Goal: Information Seeking & Learning: Learn about a topic

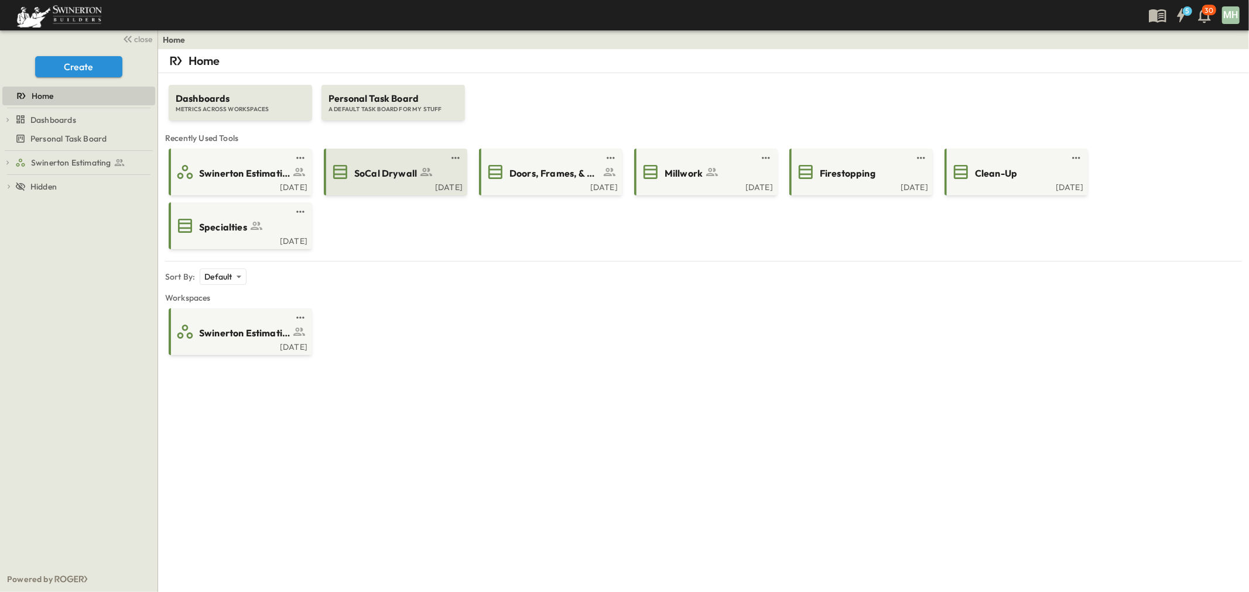
click at [371, 182] on div "[DATE]" at bounding box center [394, 185] width 136 height 9
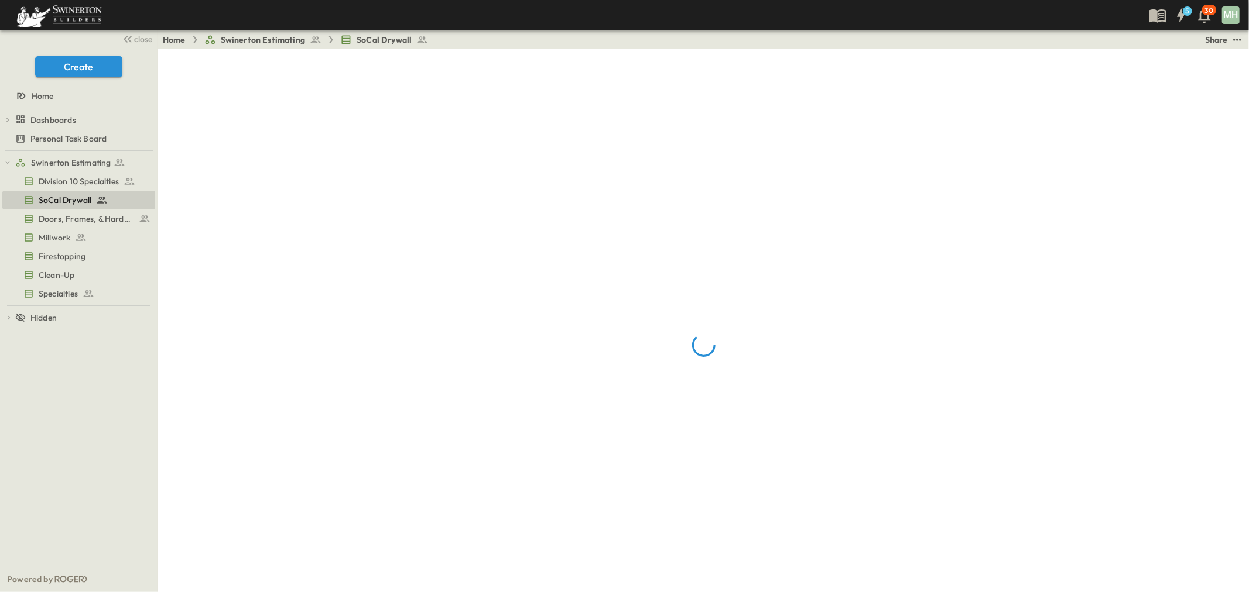
click at [133, 28] on div "5 30 MH" at bounding box center [623, 15] width 1246 height 30
click at [139, 33] on span "close" at bounding box center [144, 39] width 18 height 12
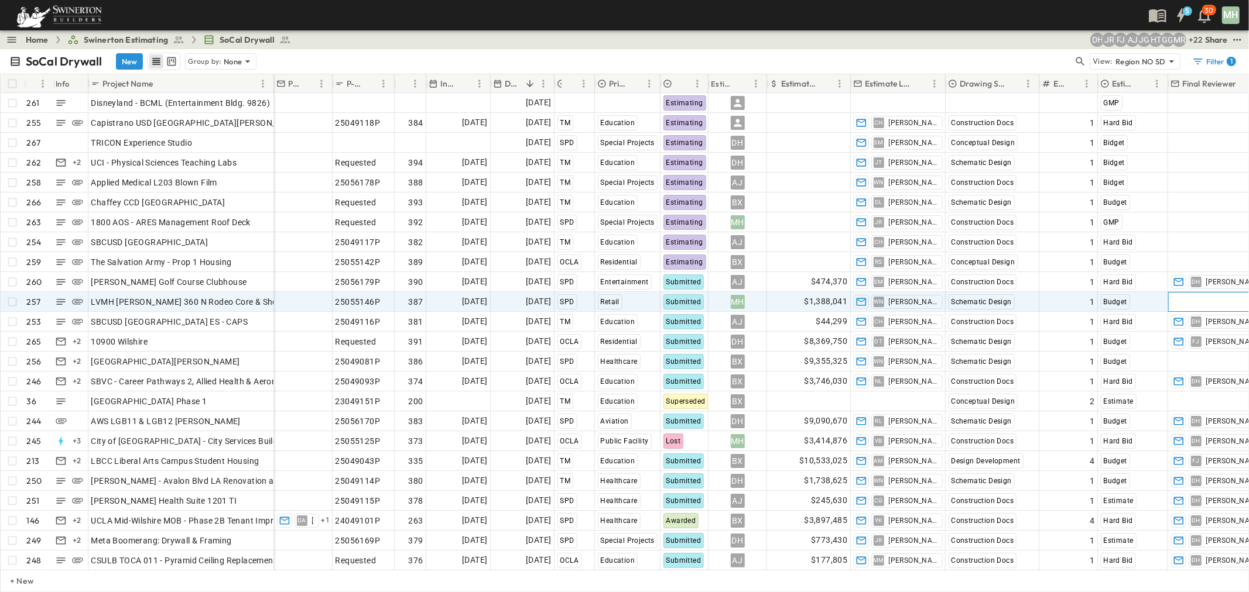
click at [1230, 296] on div "Add Contact" at bounding box center [1222, 302] width 109 height 19
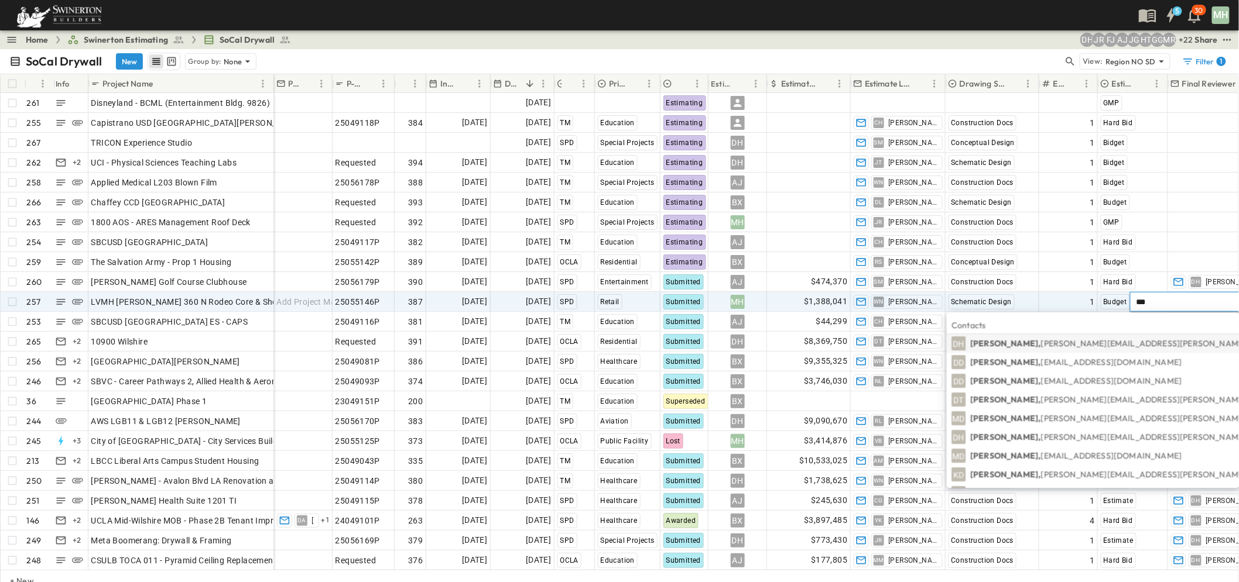
type input "***"
click at [1004, 347] on p "Daryll Hayward, Daryll.Hayward@swinerton.com" at bounding box center [1175, 344] width 410 height 12
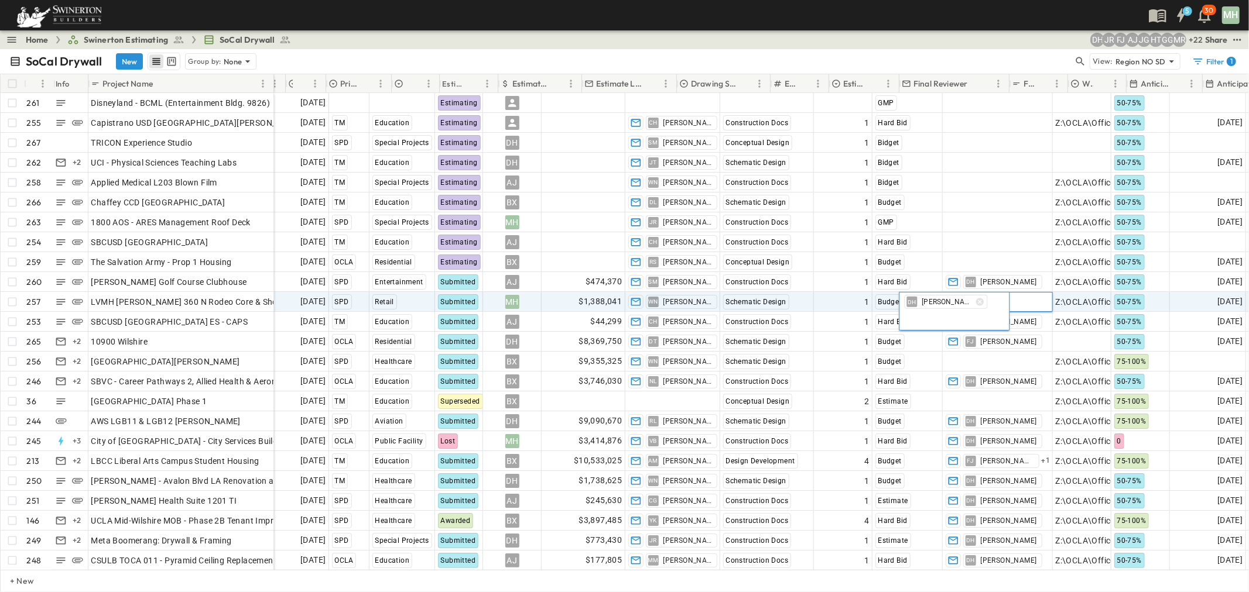
scroll to position [0, 268]
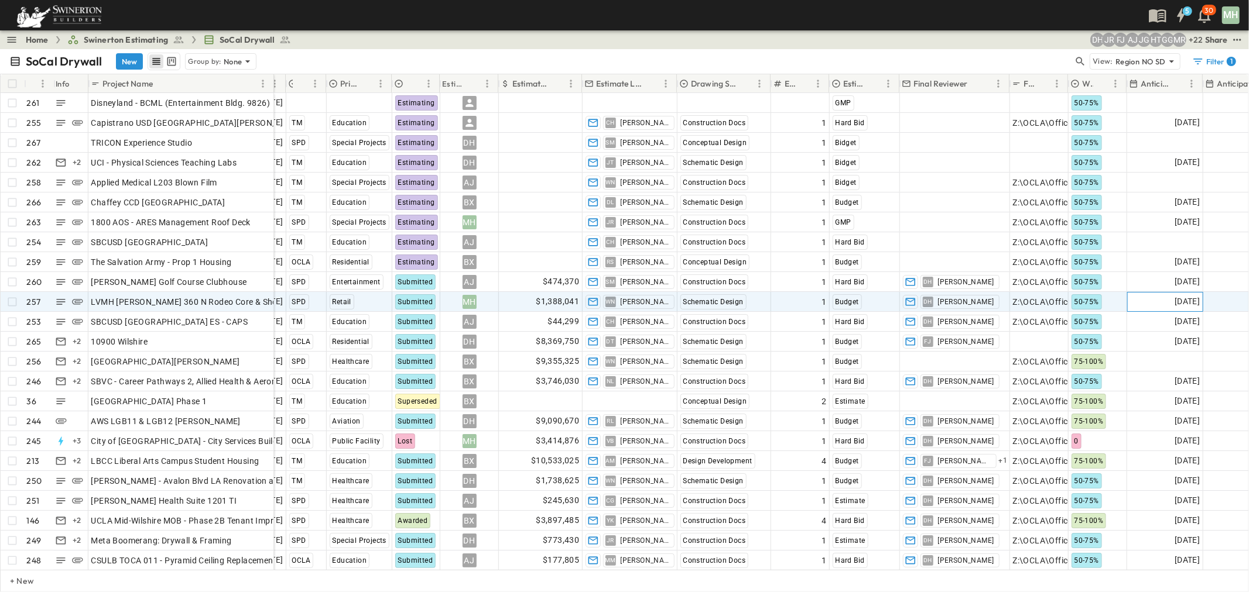
click at [1133, 294] on div "01/01/2027" at bounding box center [1164, 302] width 75 height 19
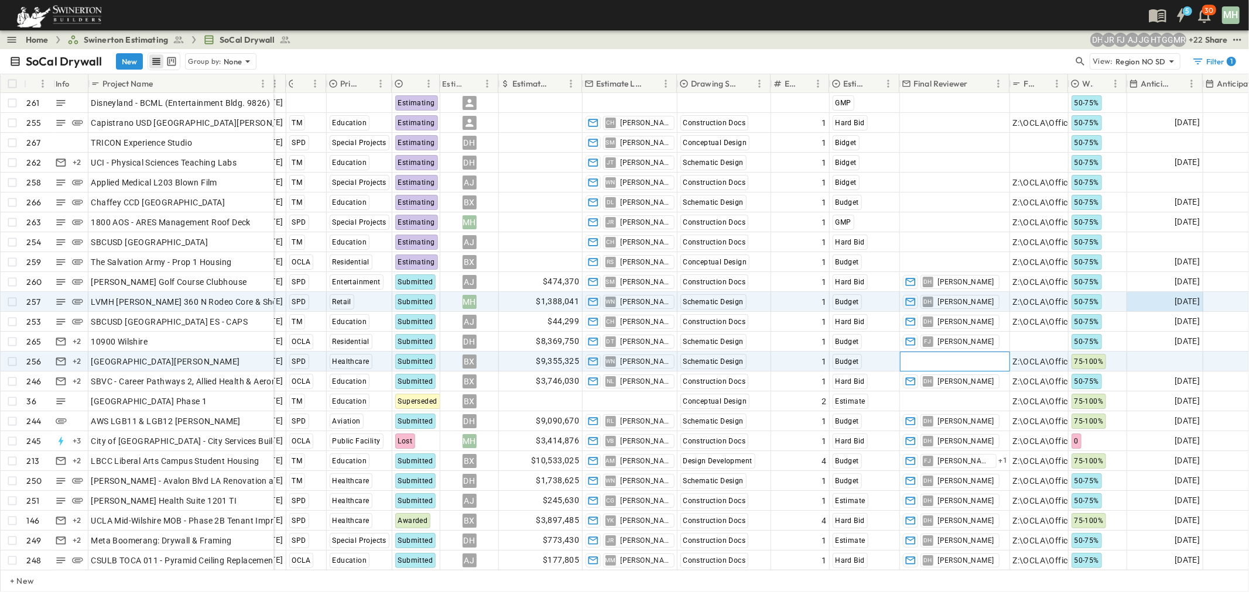
click at [937, 363] on span "Add Contact" at bounding box center [927, 362] width 48 height 12
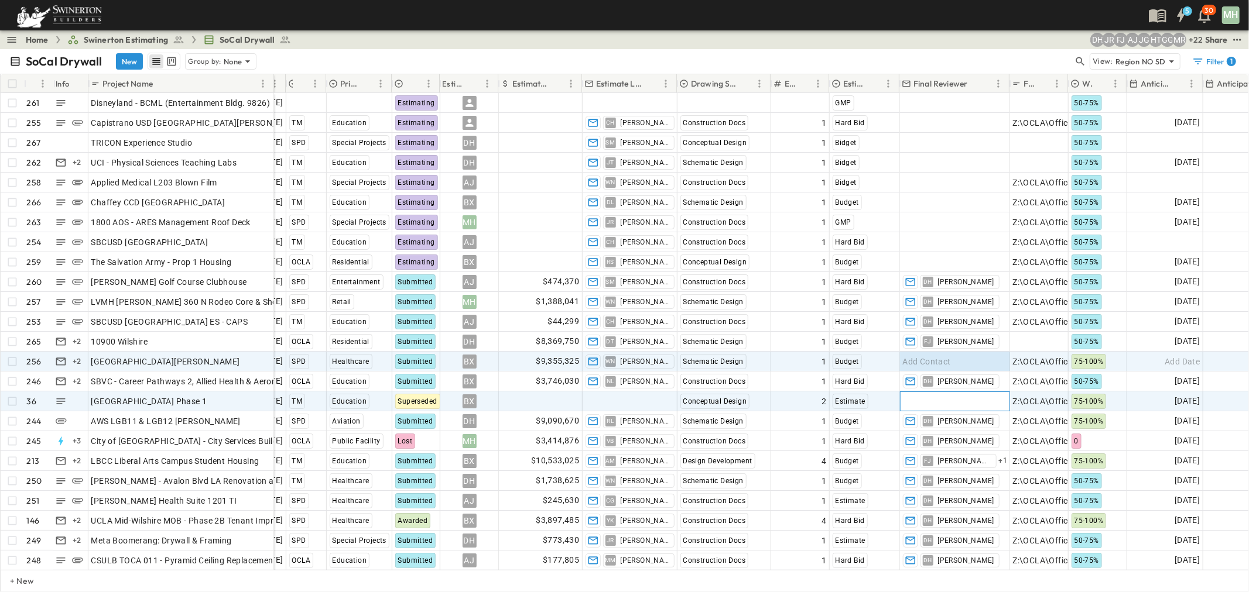
click at [937, 403] on span "Add Contact" at bounding box center [927, 402] width 48 height 12
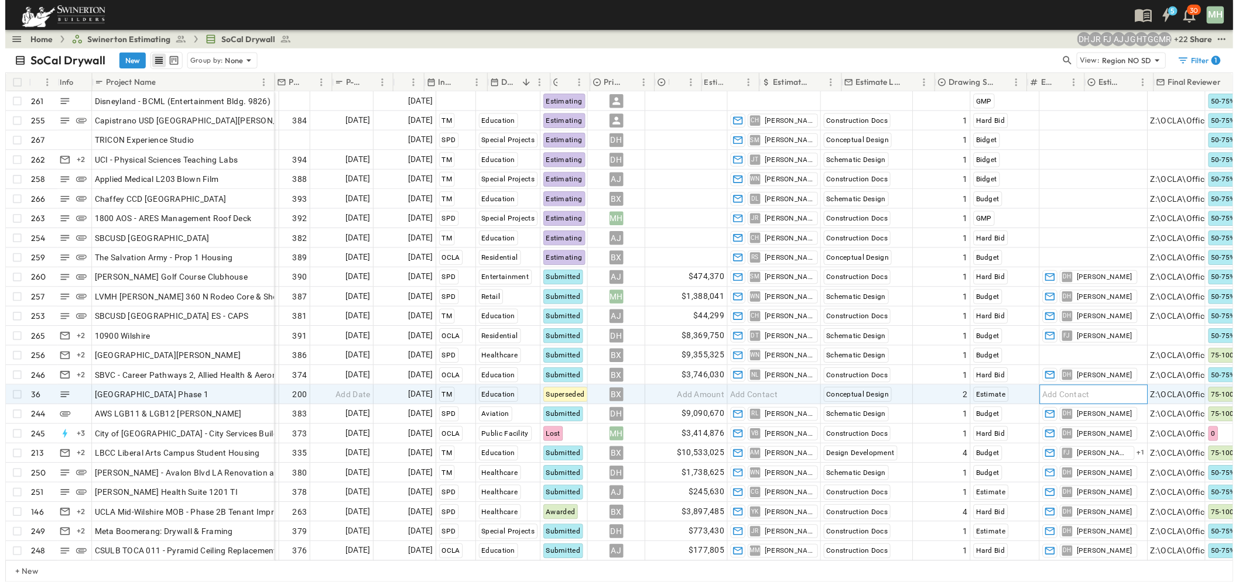
scroll to position [0, 0]
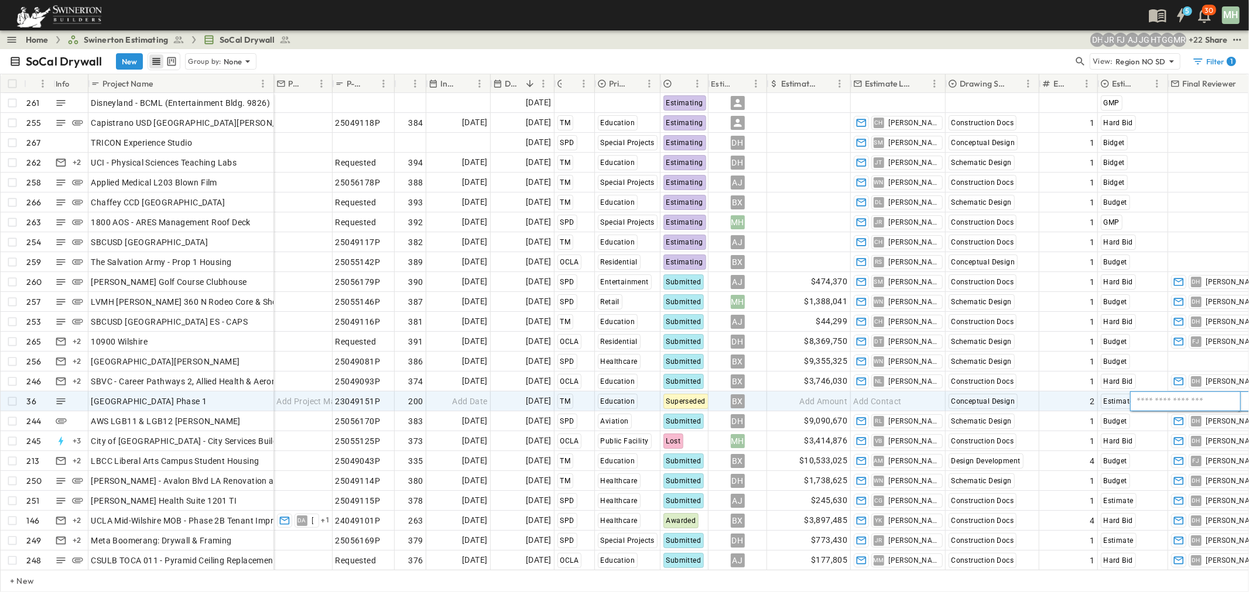
type input "**"
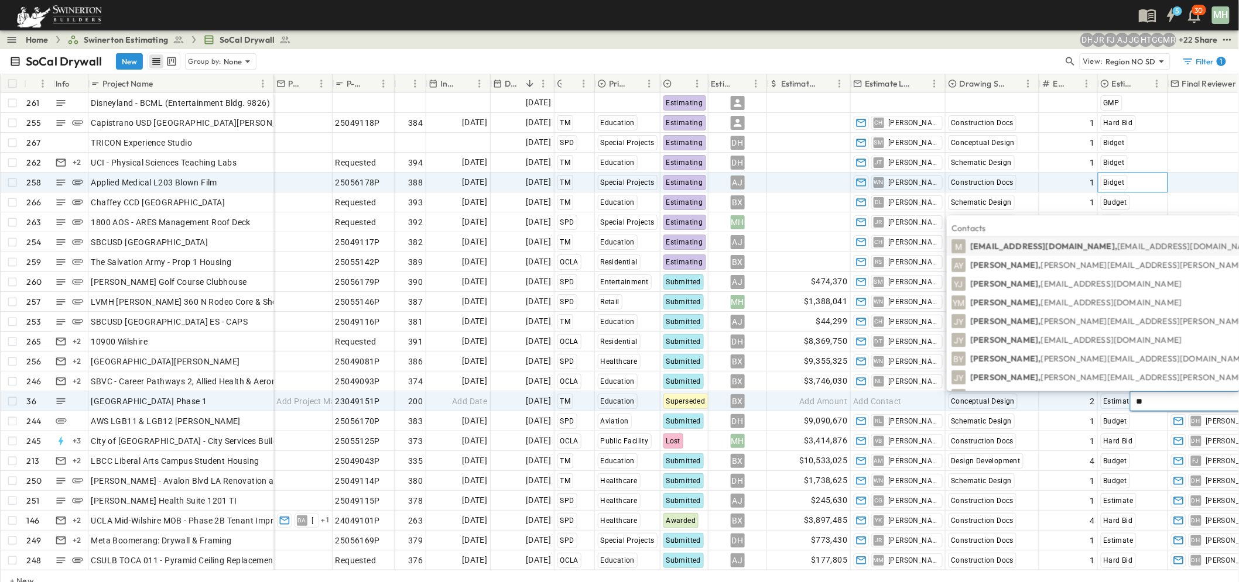
click at [1163, 177] on div "Bidget" at bounding box center [1132, 182] width 69 height 19
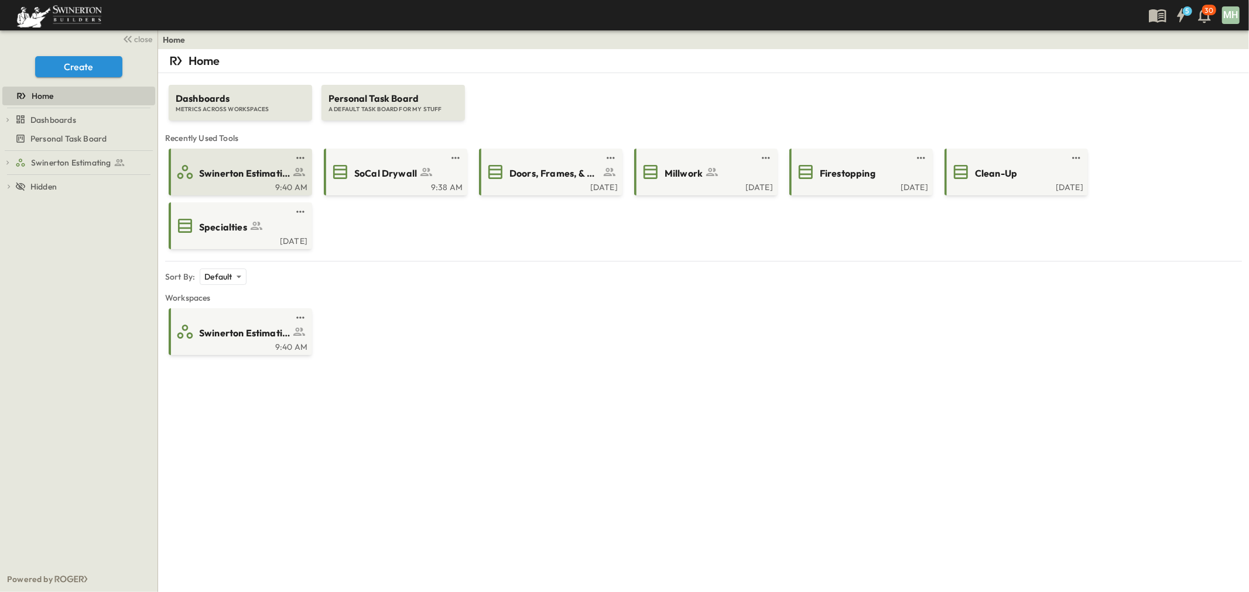
click at [251, 186] on div "9:40 AM" at bounding box center [239, 185] width 136 height 9
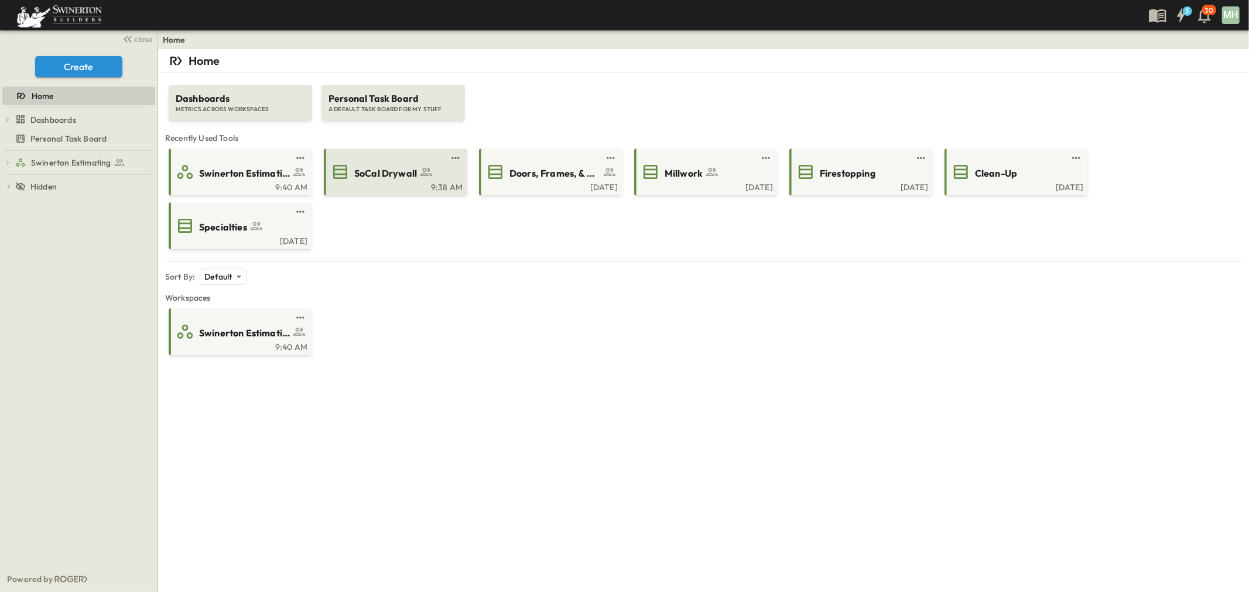
click at [370, 176] on span "SoCal Drywall" at bounding box center [385, 173] width 63 height 13
click at [399, 162] on link at bounding box center [391, 157] width 113 height 9
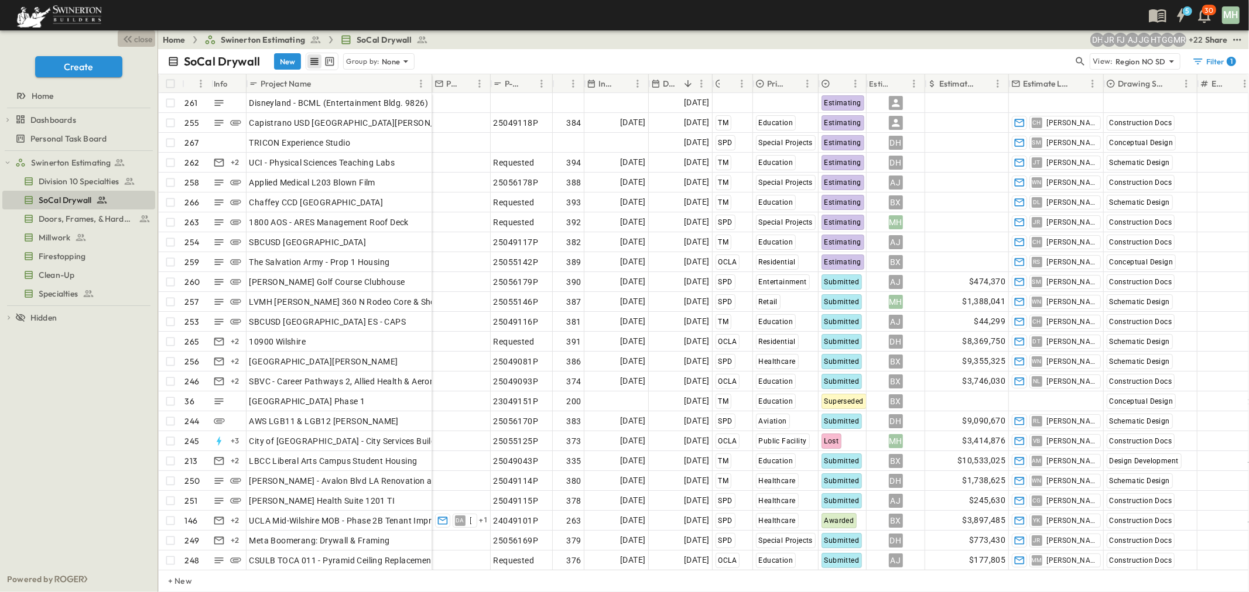
click at [132, 38] on icon "button" at bounding box center [128, 39] width 14 height 14
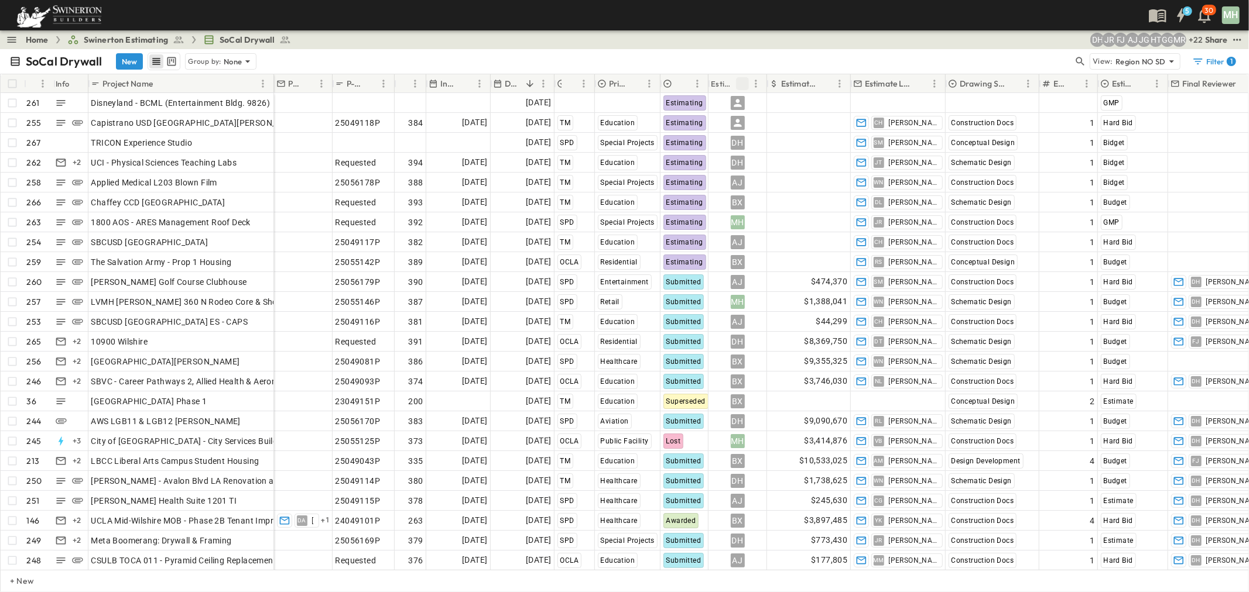
click at [745, 80] on icon "Sort" at bounding box center [742, 83] width 11 height 11
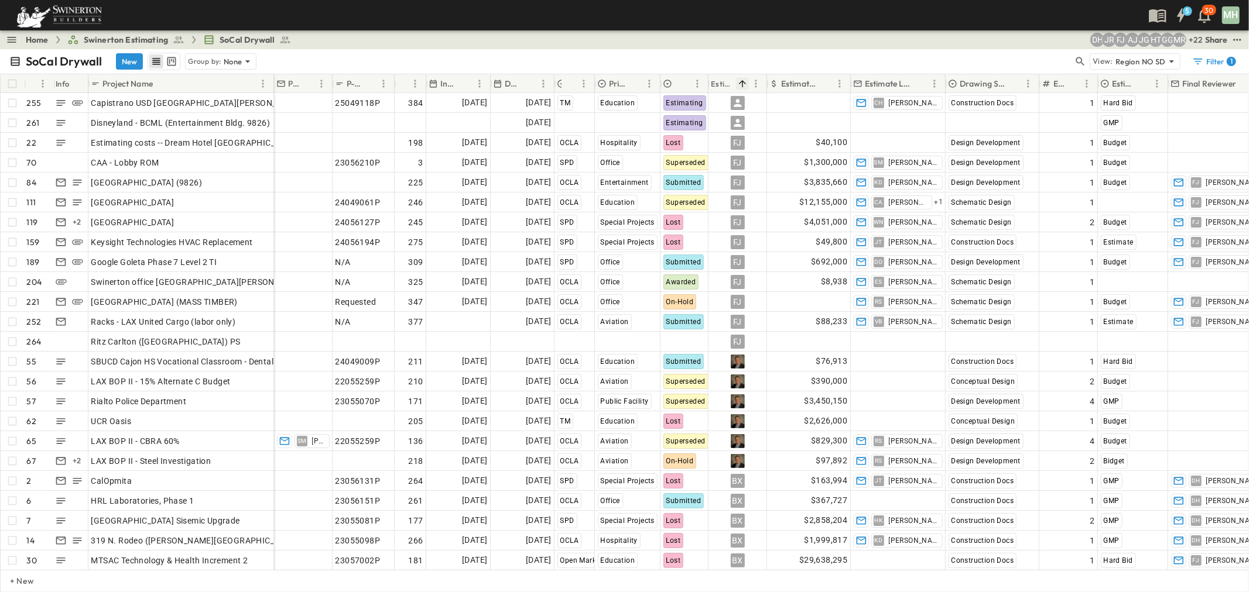
click at [745, 80] on icon "Sort" at bounding box center [742, 83] width 11 height 11
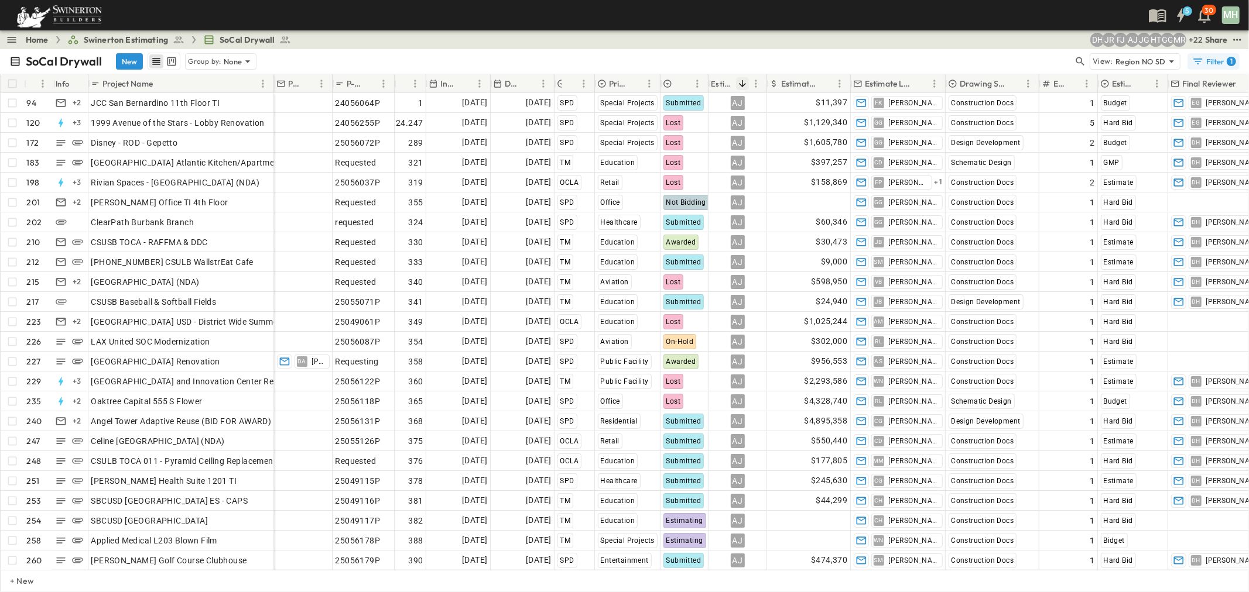
click at [1214, 60] on div "Filter 1" at bounding box center [1214, 62] width 44 height 12
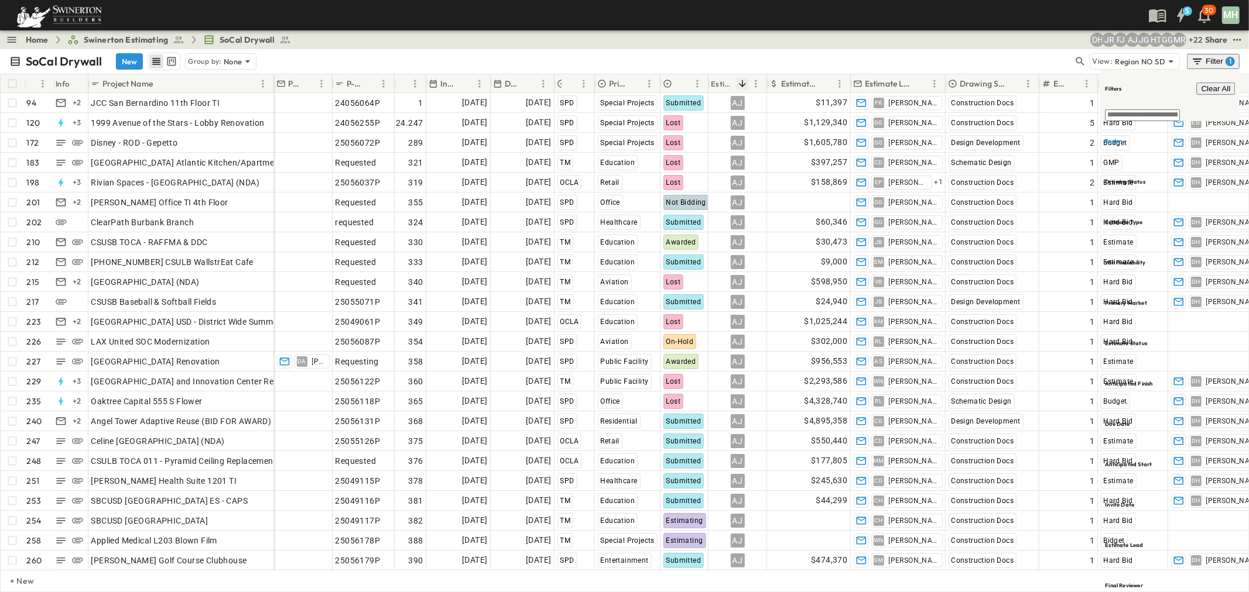
type input "****"
click at [997, 388] on div "MH Marco Han" at bounding box center [1042, 395] width 118 height 14
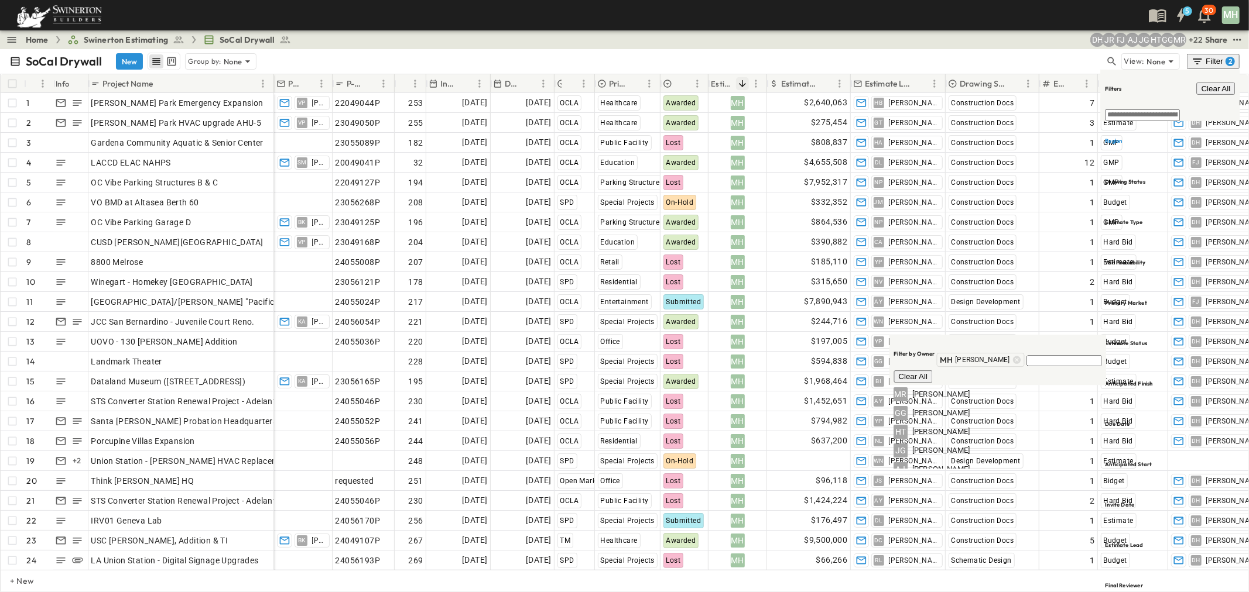
click at [804, 49] on div "SoCal Drywall New Group by: None View: None Filter 2" at bounding box center [624, 61] width 1249 height 25
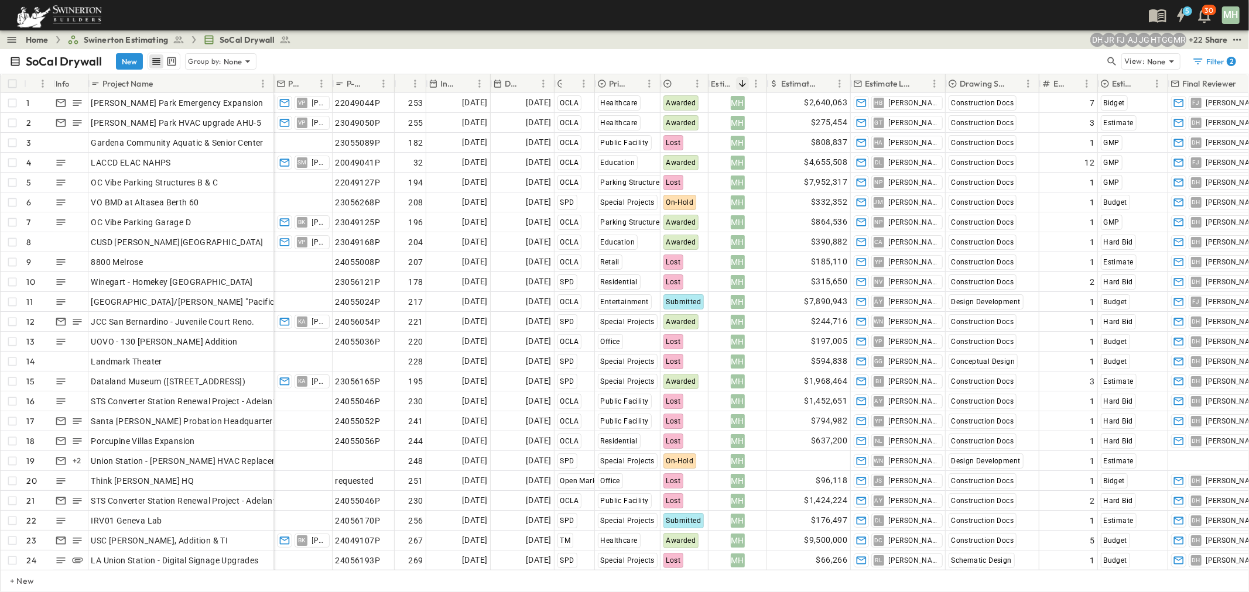
click at [509, 79] on p "Due Date" at bounding box center [513, 84] width 16 height 12
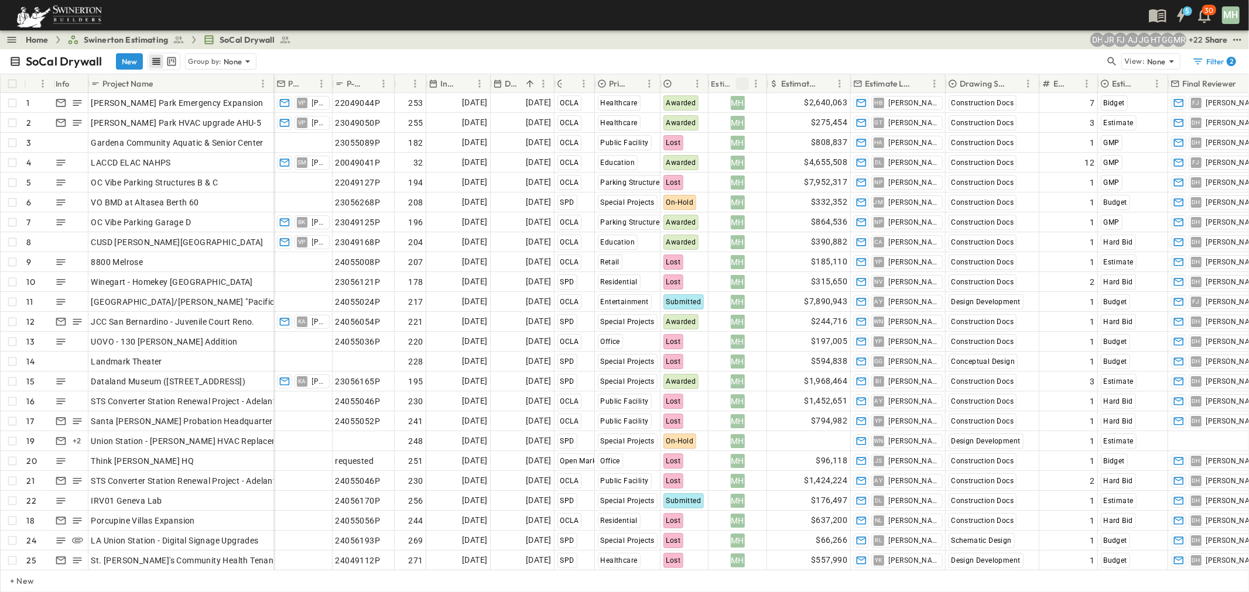
click at [519, 86] on p "Due Date" at bounding box center [513, 84] width 16 height 12
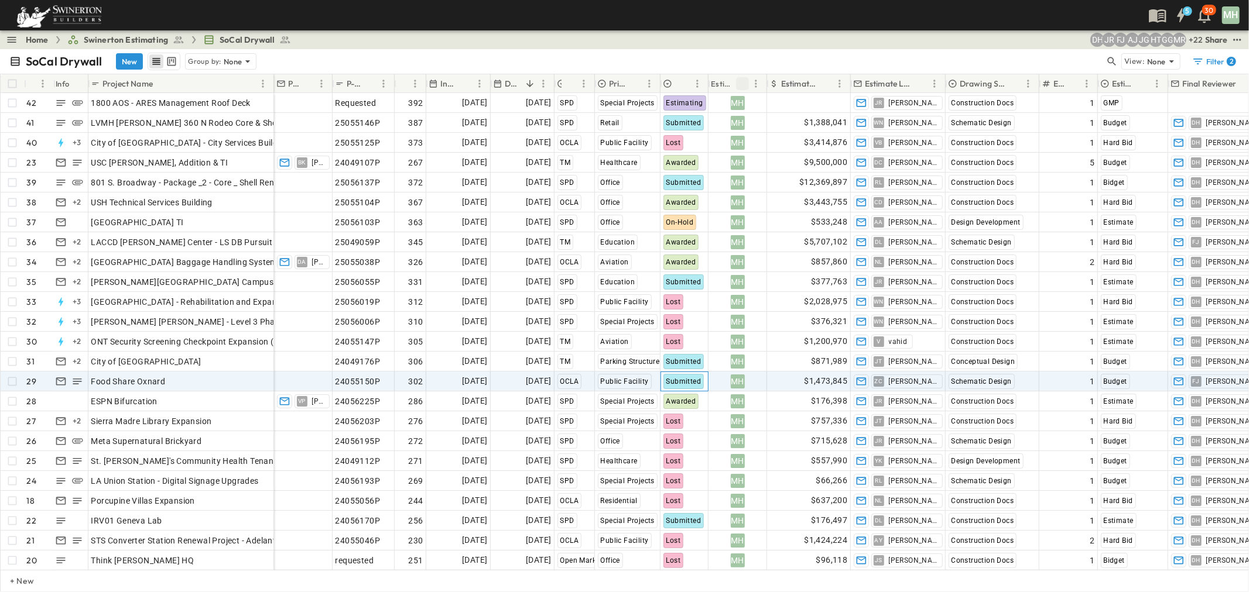
click at [694, 379] on span "Submitted" at bounding box center [683, 382] width 35 height 8
click at [694, 402] on div "Lost" at bounding box center [687, 409] width 20 height 14
click at [759, 53] on div "SoCal Drywall New Group by: None" at bounding box center [556, 62] width 1095 height 18
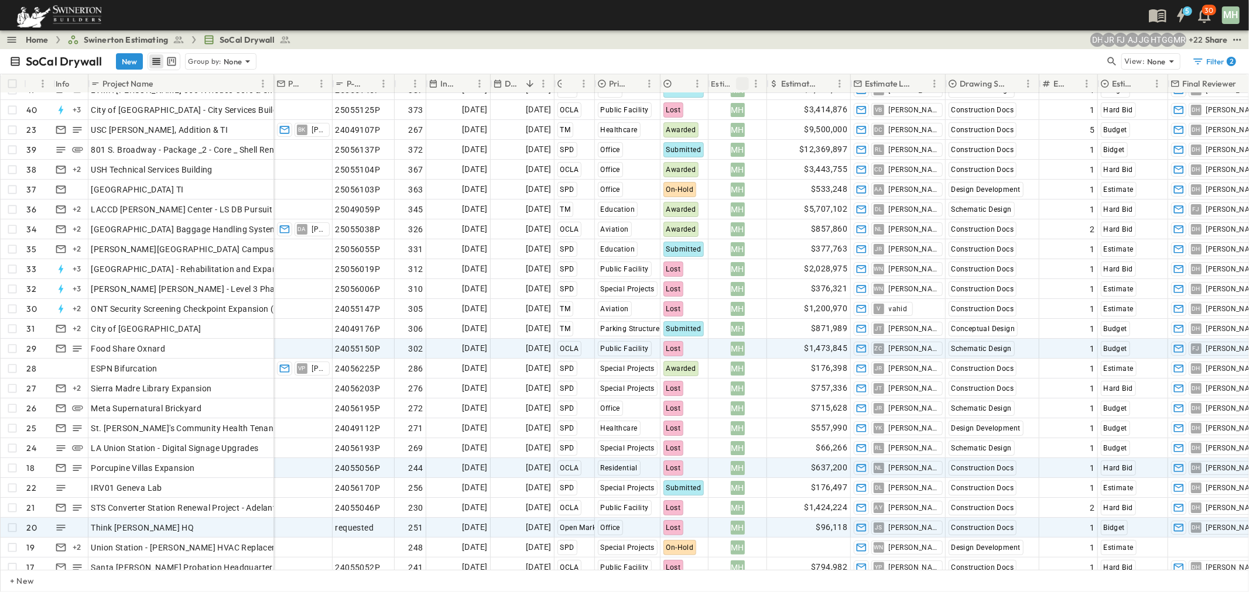
scroll to position [65, 0]
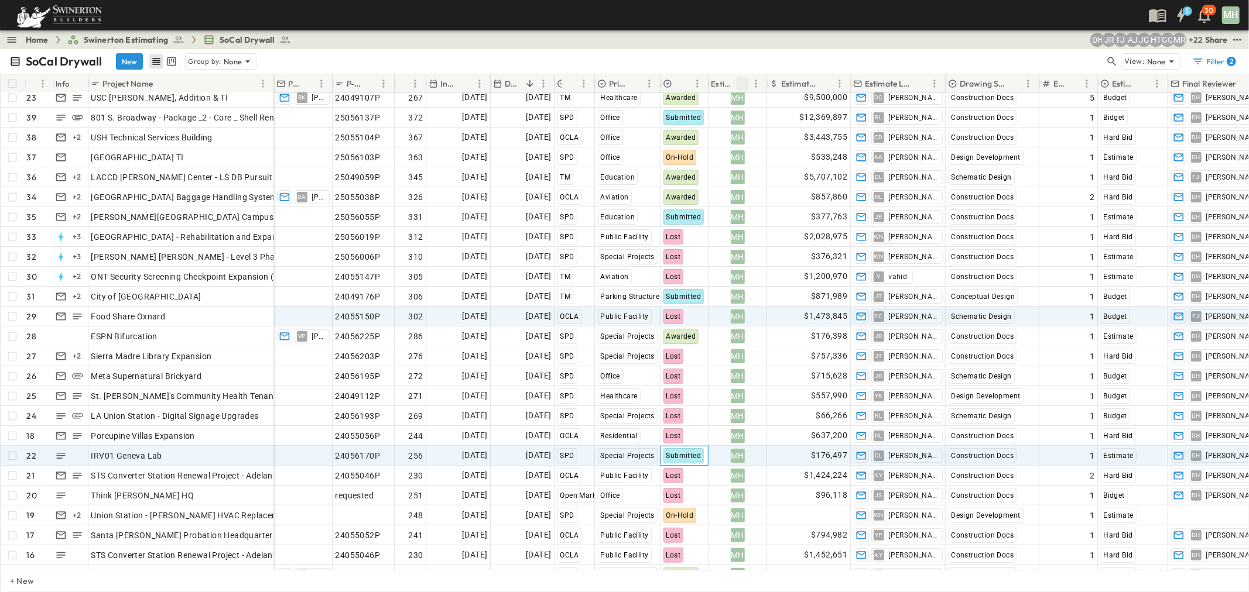
click at [688, 452] on span "Submitted" at bounding box center [683, 456] width 35 height 8
click at [688, 475] on span "Lost" at bounding box center [687, 479] width 14 height 9
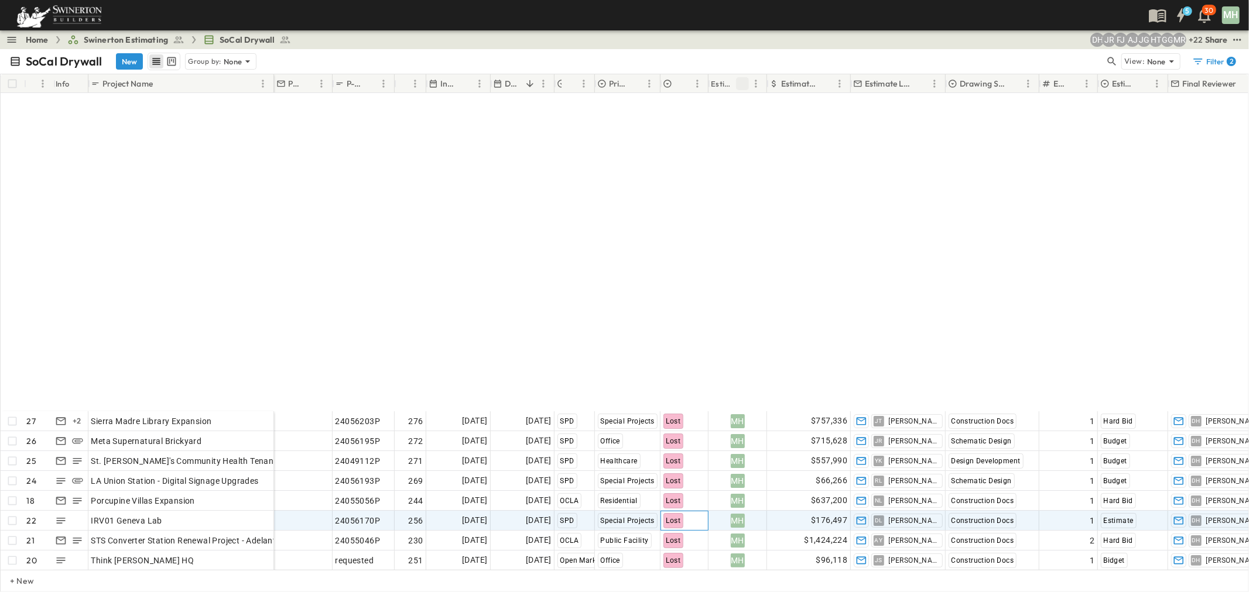
scroll to position [369, 0]
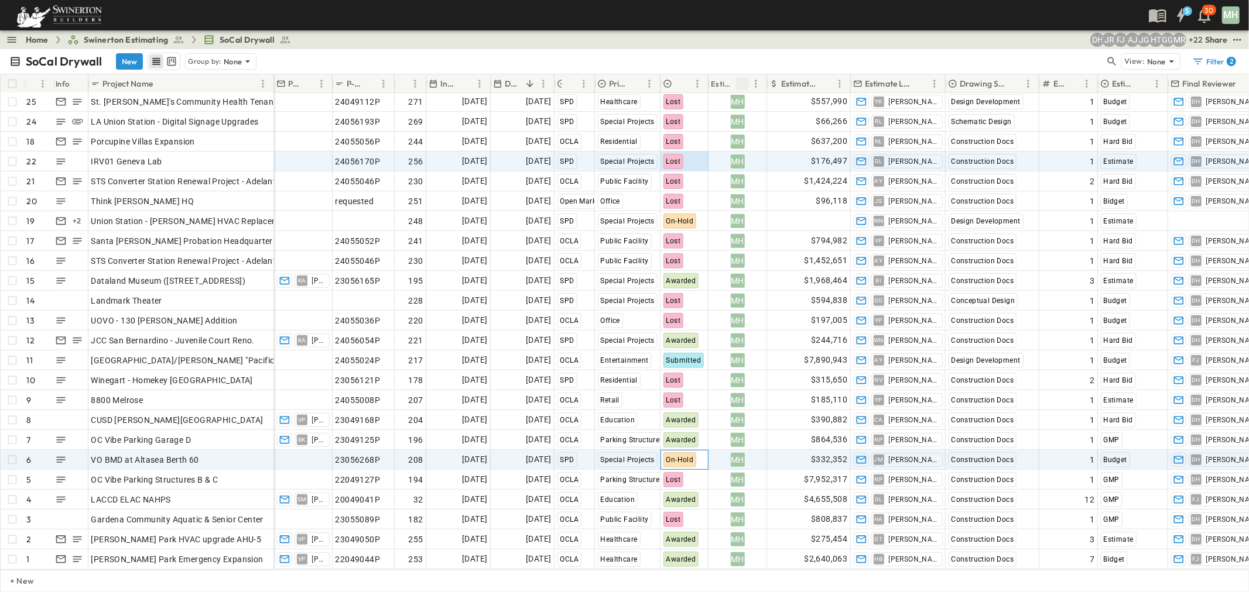
click at [674, 455] on div "On-Hold" at bounding box center [679, 459] width 33 height 15
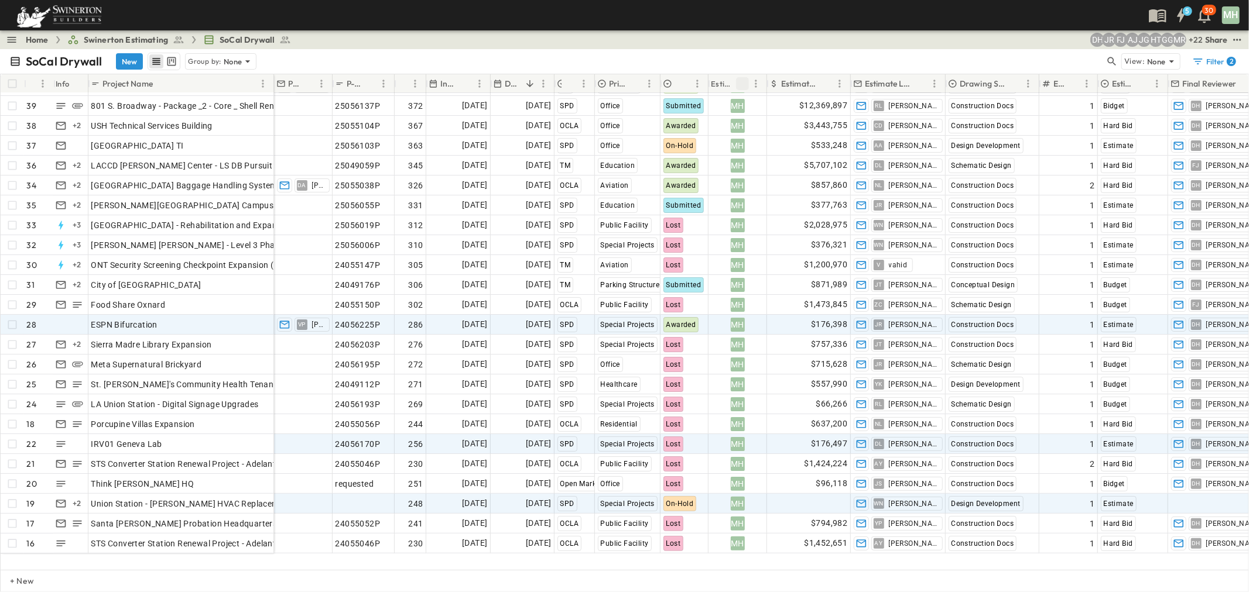
scroll to position [0, 0]
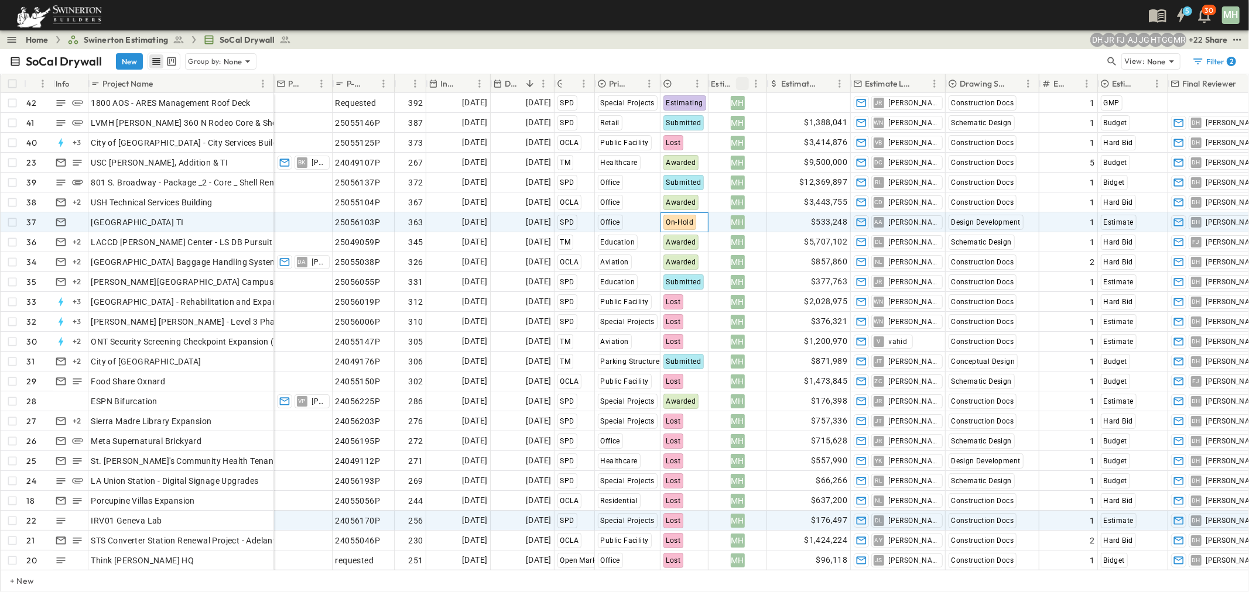
click at [685, 221] on span "On-Hold" at bounding box center [680, 222] width 28 height 8
click at [695, 84] on icon "Menu" at bounding box center [697, 84] width 12 height 12
click at [672, 111] on span "Group by Estimate Status" at bounding box center [656, 116] width 95 height 11
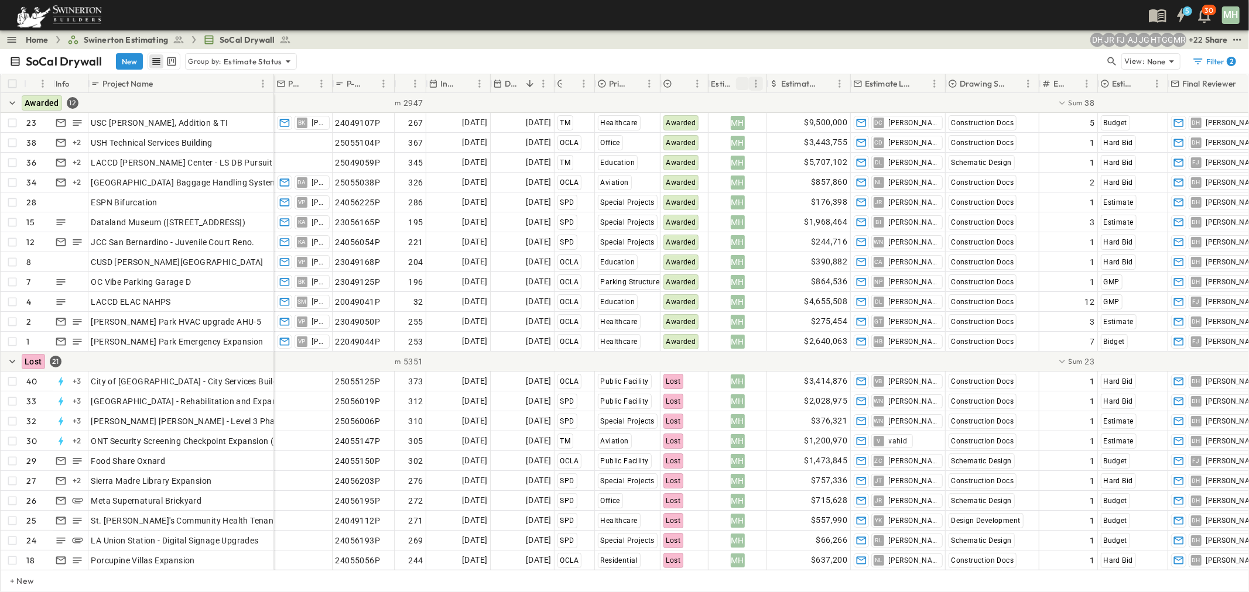
click at [756, 83] on icon "Menu" at bounding box center [756, 84] width 2 height 8
click at [1206, 57] on div "Filter 2" at bounding box center [1214, 62] width 44 height 12
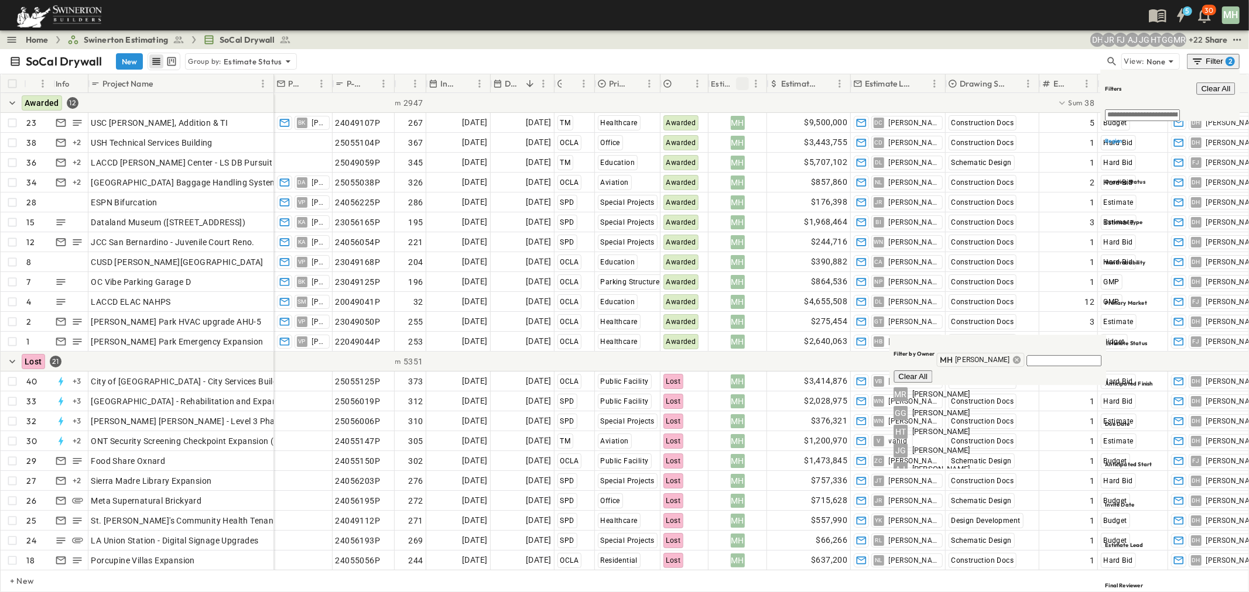
click at [1012, 365] on icon at bounding box center [1016, 359] width 9 height 9
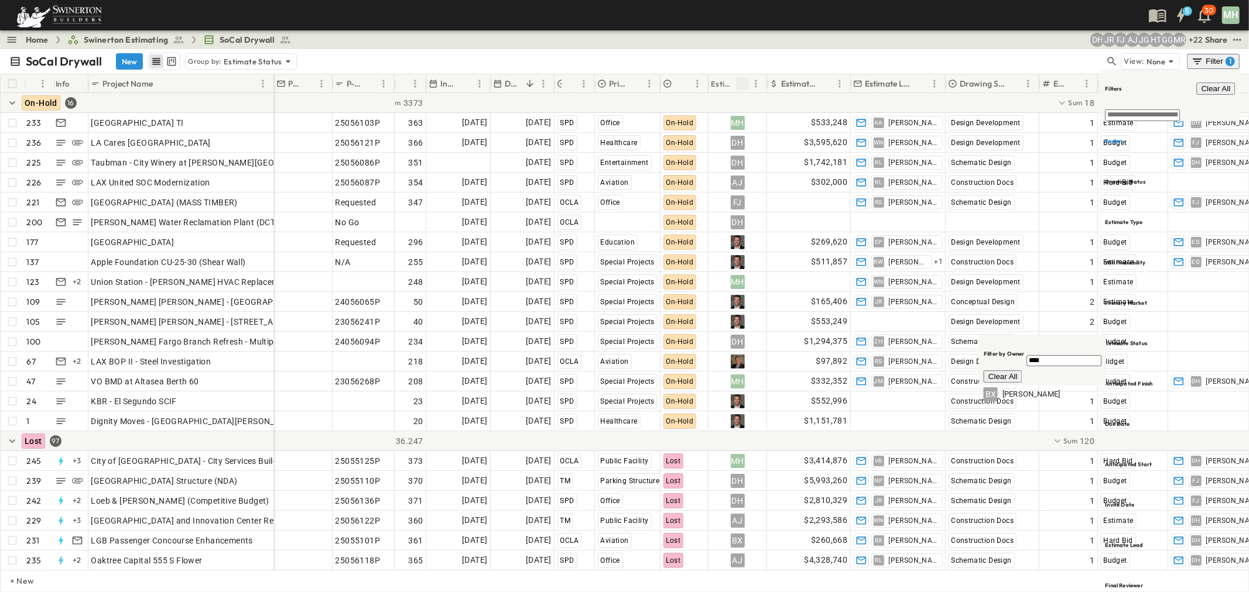
type input "****"
click at [986, 393] on div "BX Bing Xie" at bounding box center [1043, 394] width 128 height 19
click at [1002, 389] on span "Bing Xie" at bounding box center [1030, 394] width 57 height 11
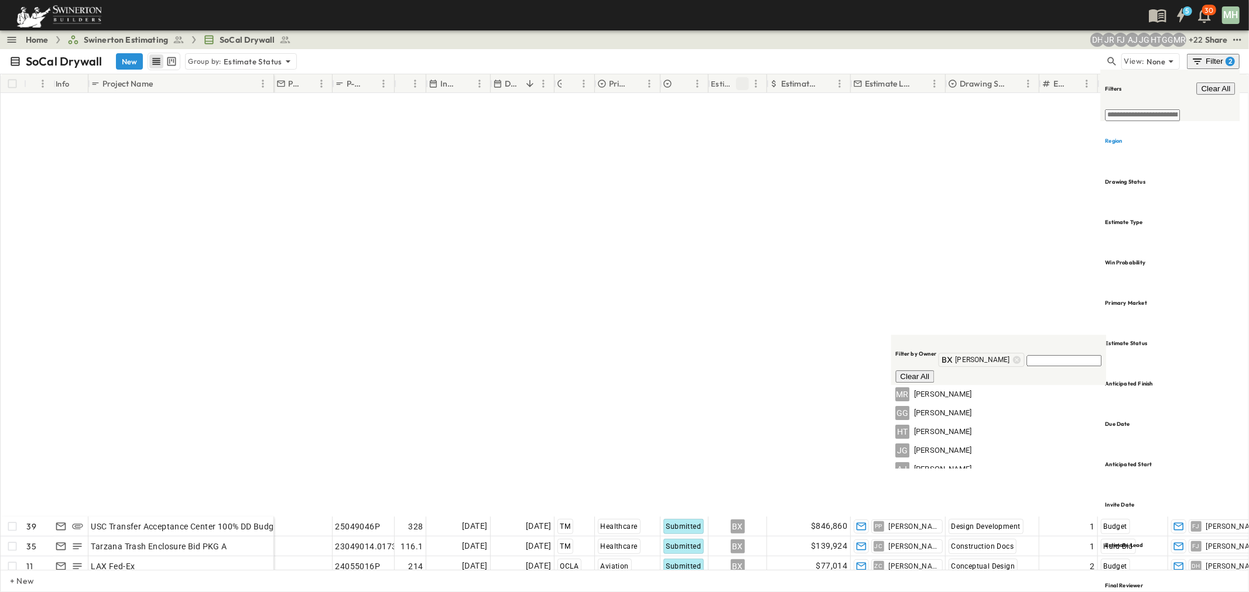
scroll to position [647, 0]
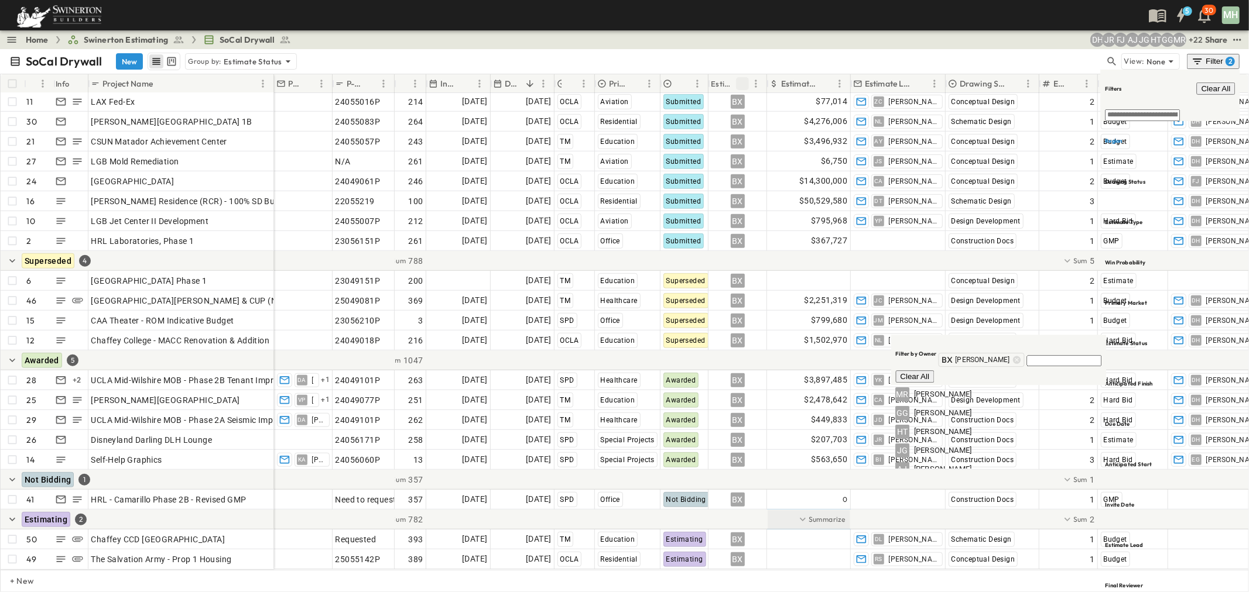
click at [814, 514] on p "Summarize" at bounding box center [826, 520] width 37 height 12
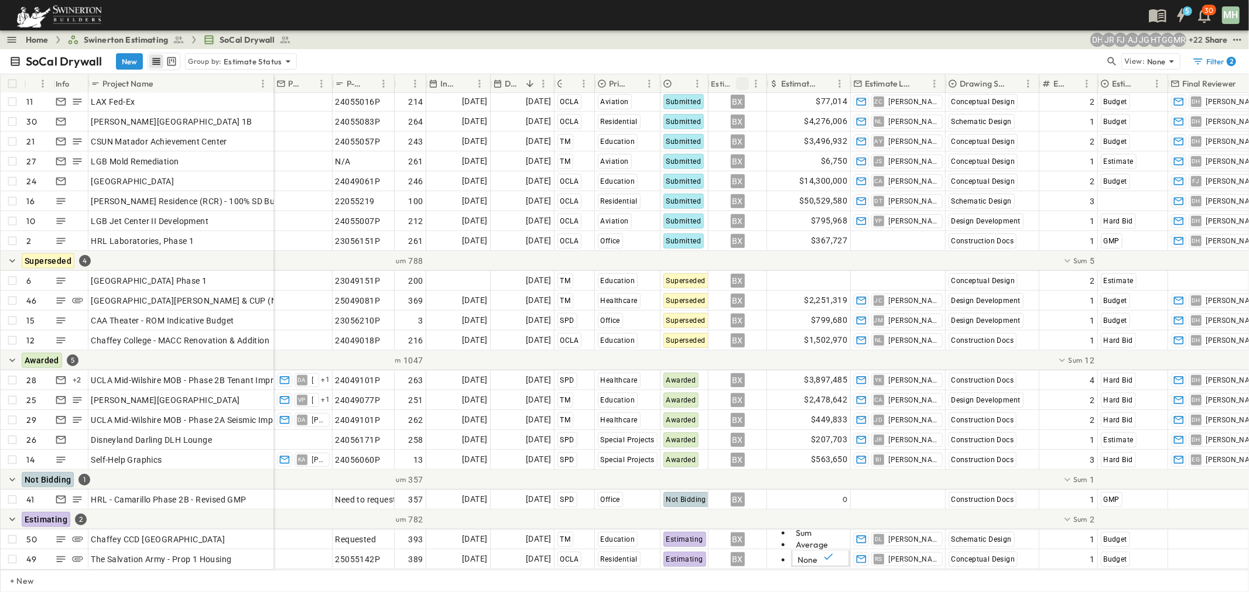
click at [914, 510] on div at bounding box center [872, 520] width 1197 height 20
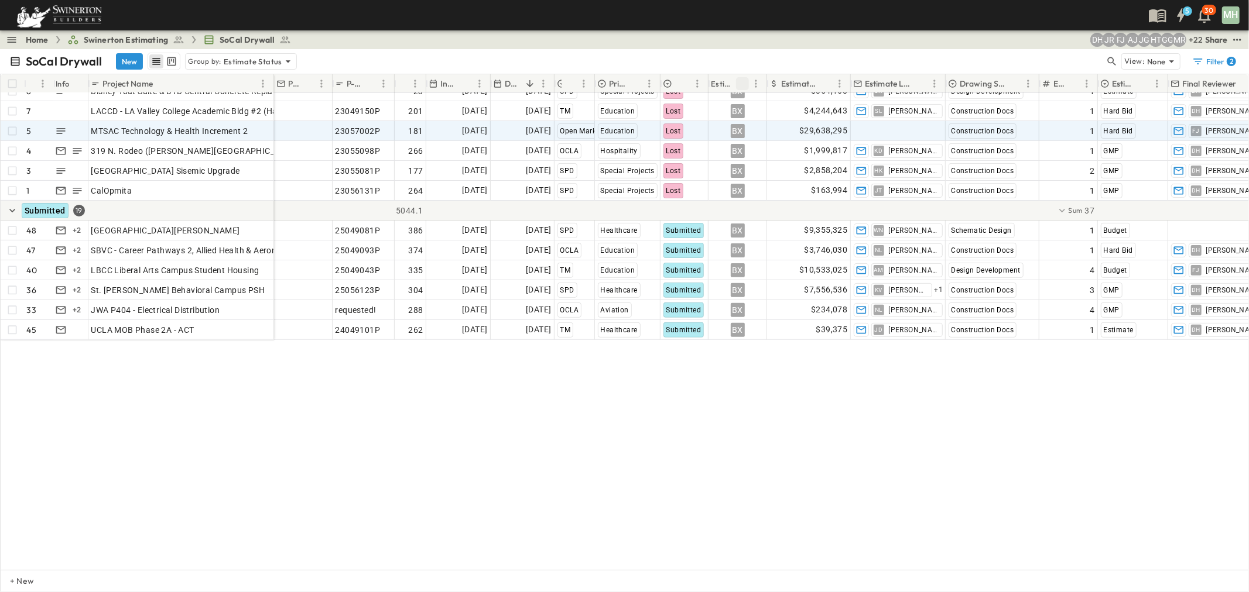
scroll to position [0, 0]
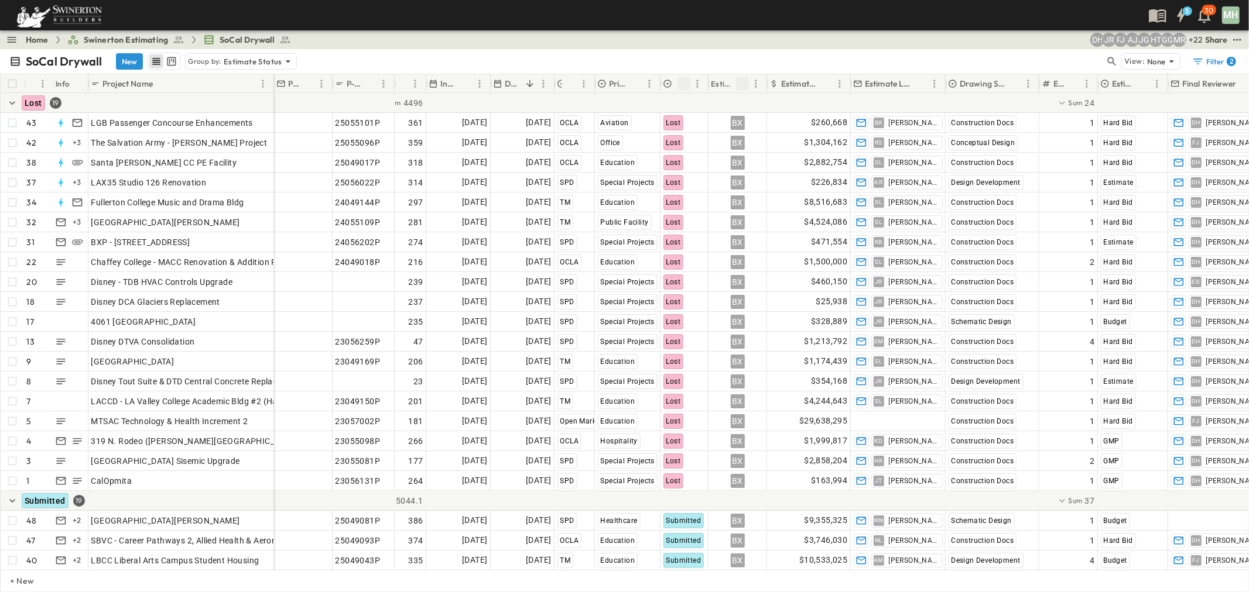
click at [689, 83] on button "Sort" at bounding box center [683, 83] width 13 height 13
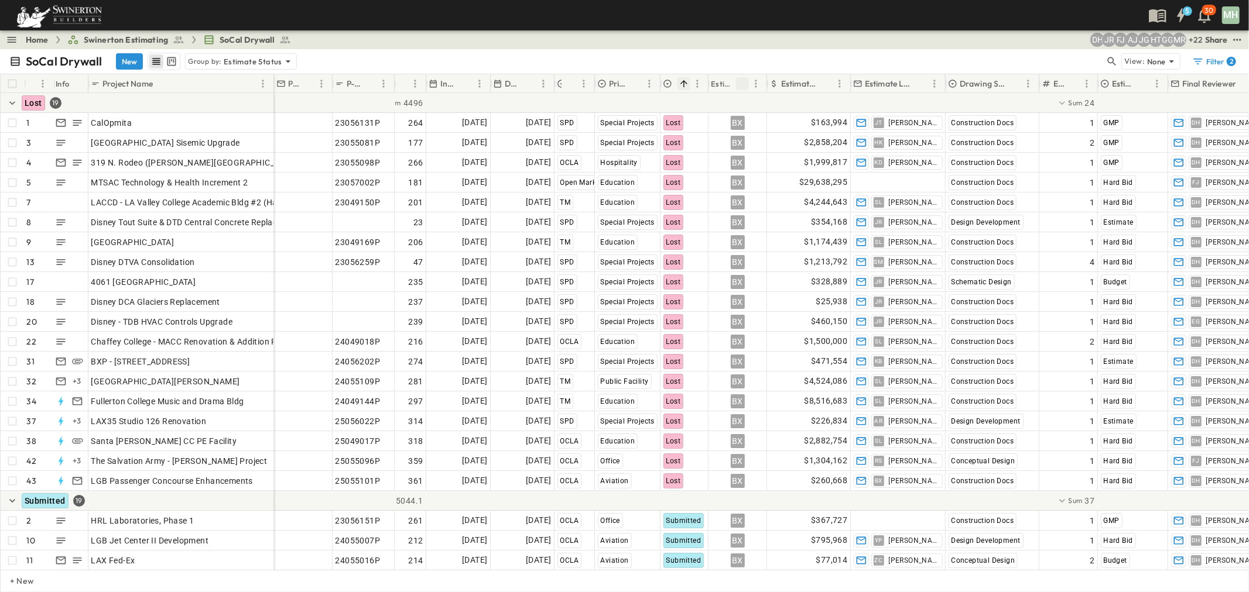
click at [685, 84] on icon "Sort" at bounding box center [683, 83] width 11 height 11
click at [1220, 57] on div "Filter 2" at bounding box center [1214, 62] width 44 height 12
click at [1214, 84] on span "Clear All" at bounding box center [1215, 88] width 29 height 9
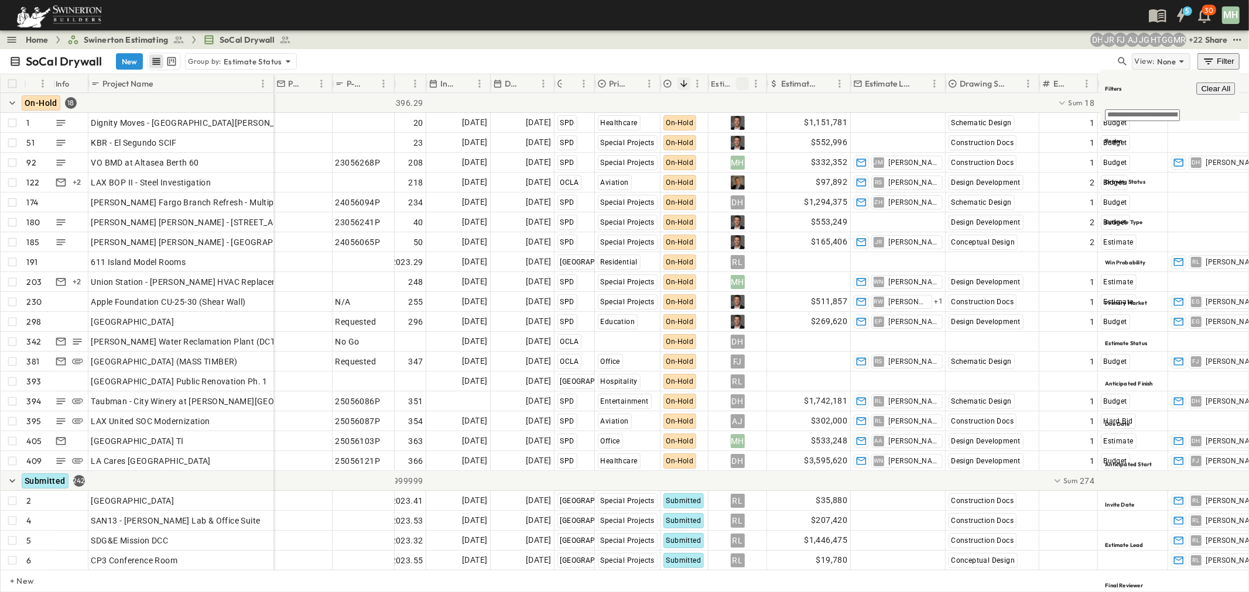
click at [1175, 59] on p "None" at bounding box center [1166, 62] width 19 height 12
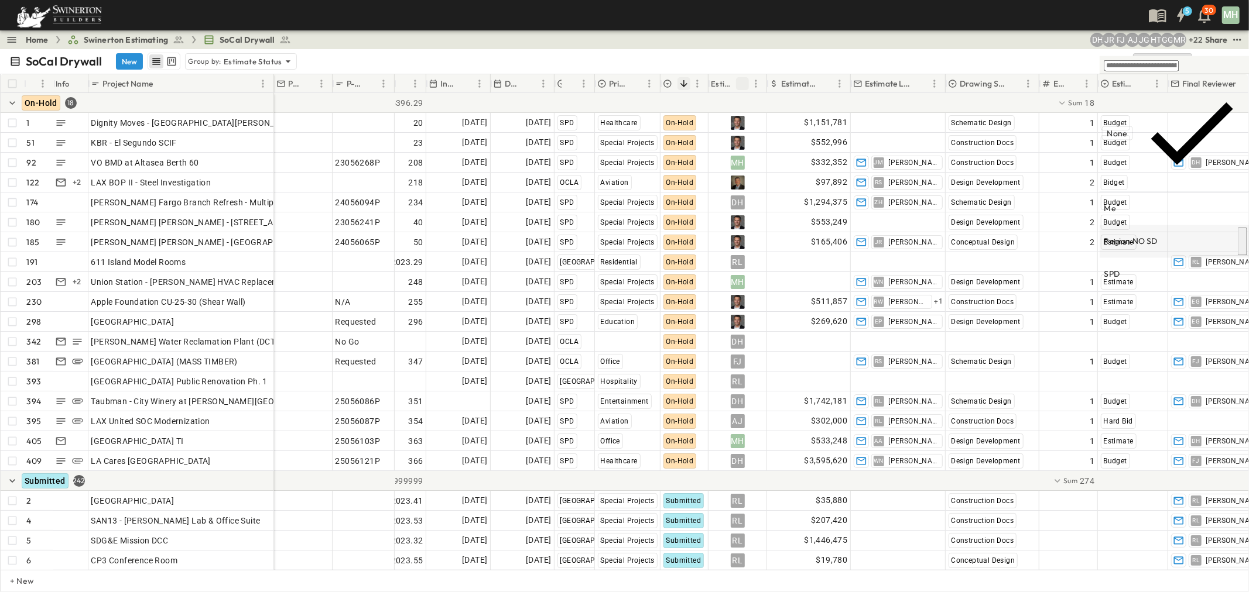
click at [1130, 236] on p "Region NO SD" at bounding box center [1130, 242] width 53 height 12
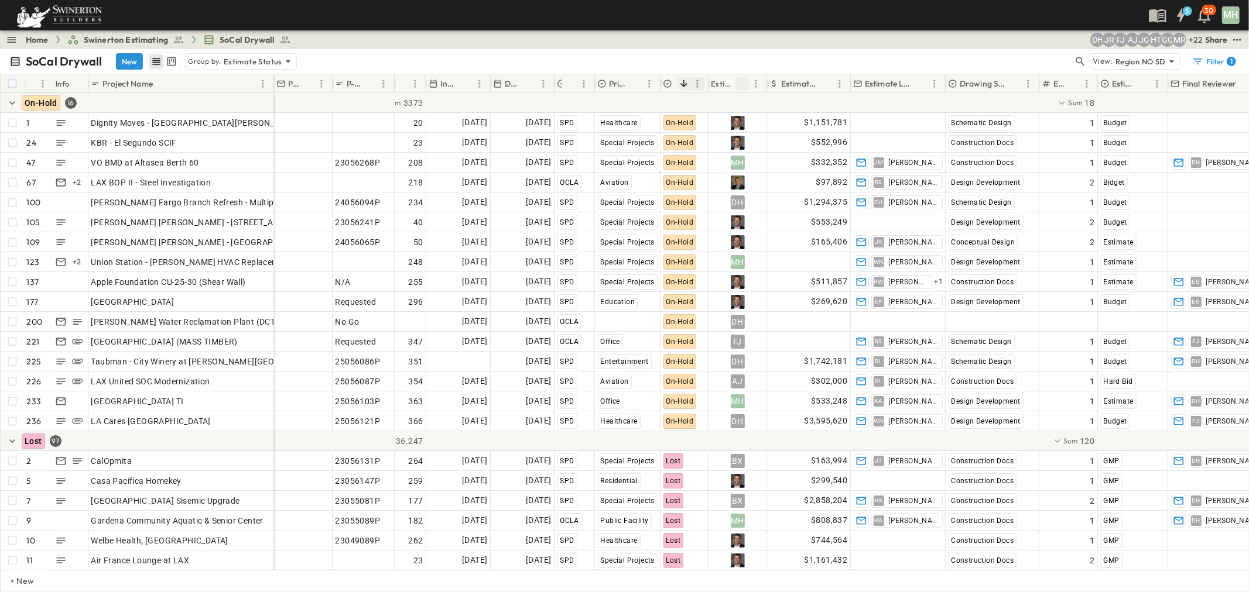
click at [695, 84] on icon "Menu" at bounding box center [697, 84] width 12 height 12
click at [769, 29] on div "5 30 MH" at bounding box center [623, 15] width 1246 height 30
click at [695, 83] on icon "Menu" at bounding box center [697, 84] width 12 height 12
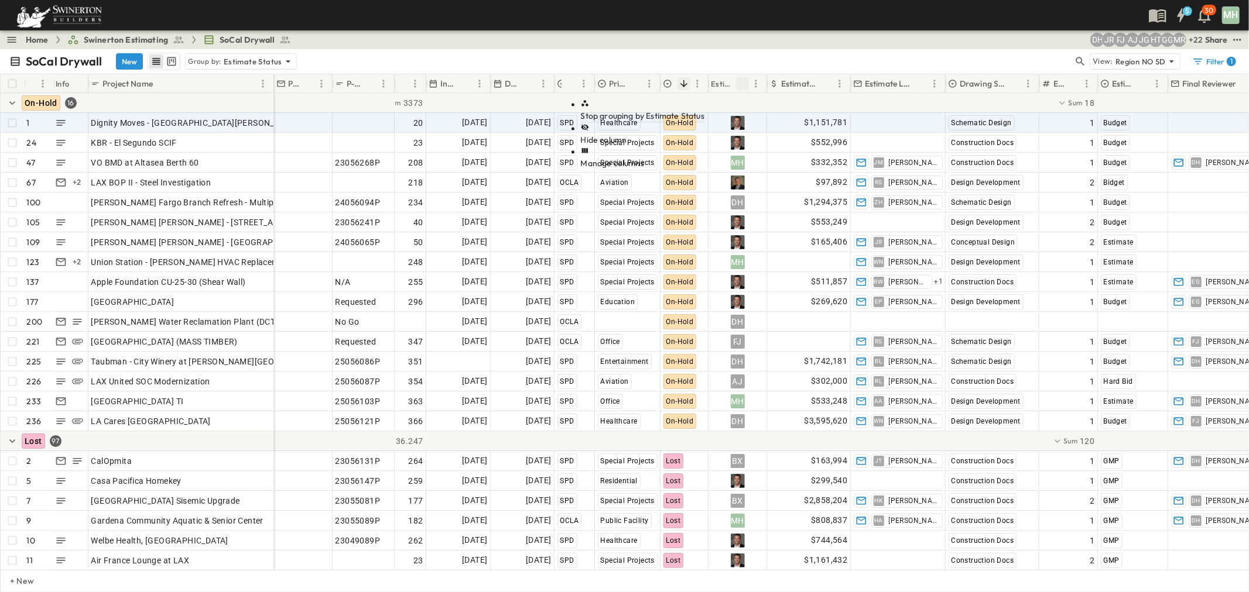
drag, startPoint x: 695, startPoint y: 83, endPoint x: 708, endPoint y: 121, distance: 39.6
click at [708, 121] on div "# Info Project Name PM P-Code Estimate Number Invite Date Due Date Region Prima…" at bounding box center [624, 322] width 1247 height 496
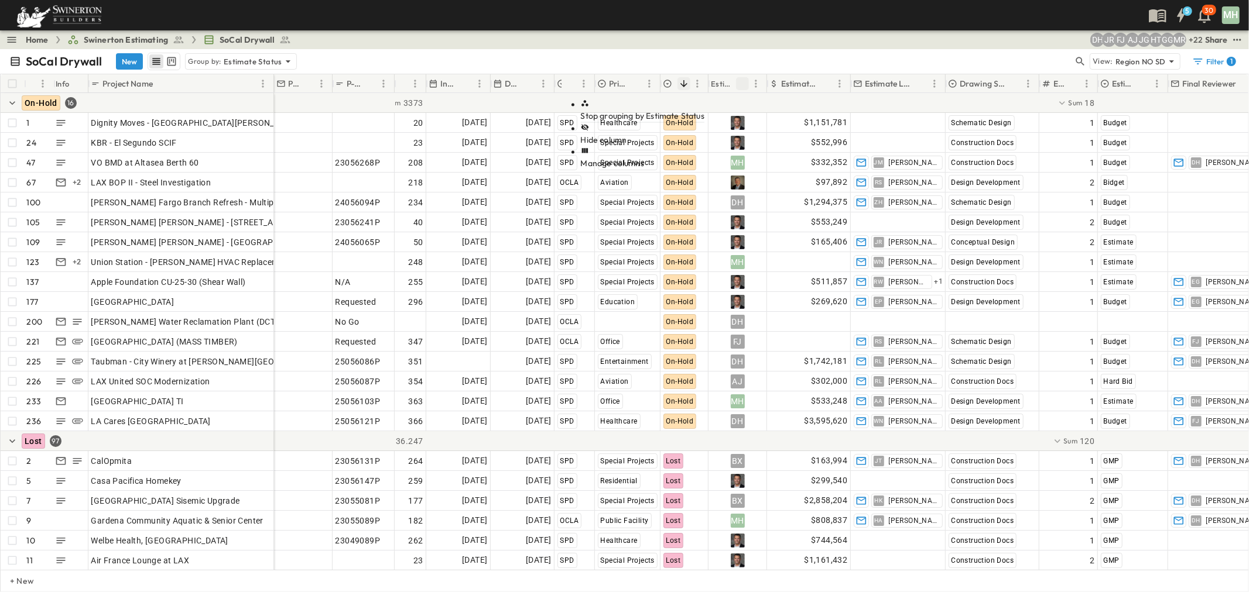
click at [691, 111] on span "Stop grouping by Estimate Status" at bounding box center [643, 116] width 124 height 11
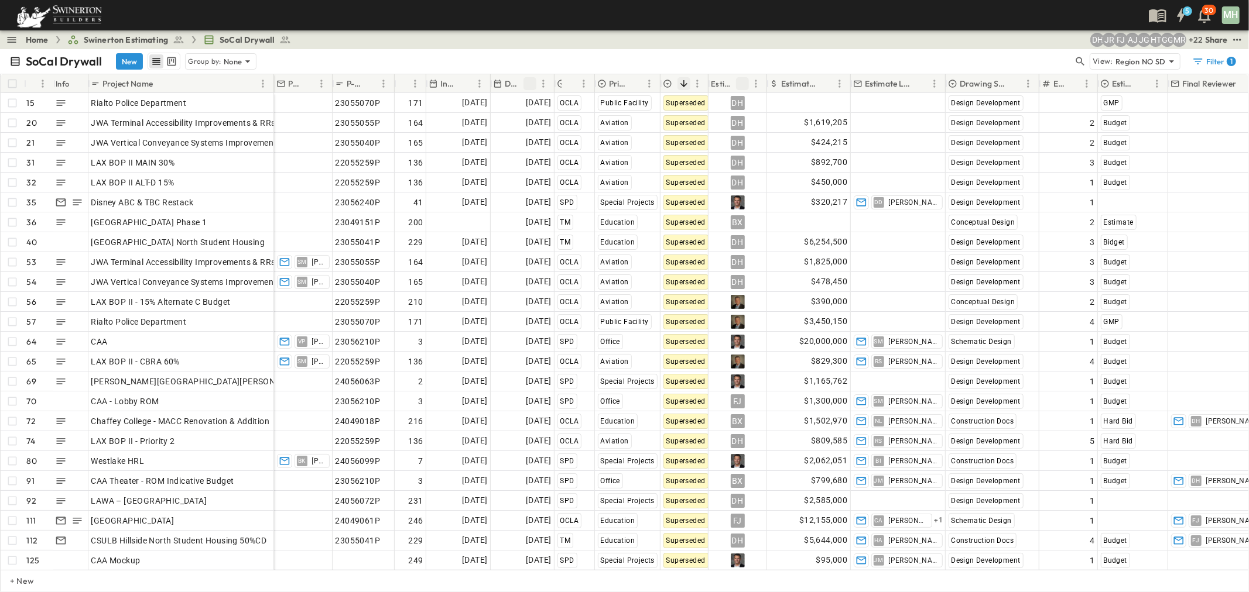
click at [531, 82] on icon "Sort" at bounding box center [529, 83] width 7 height 7
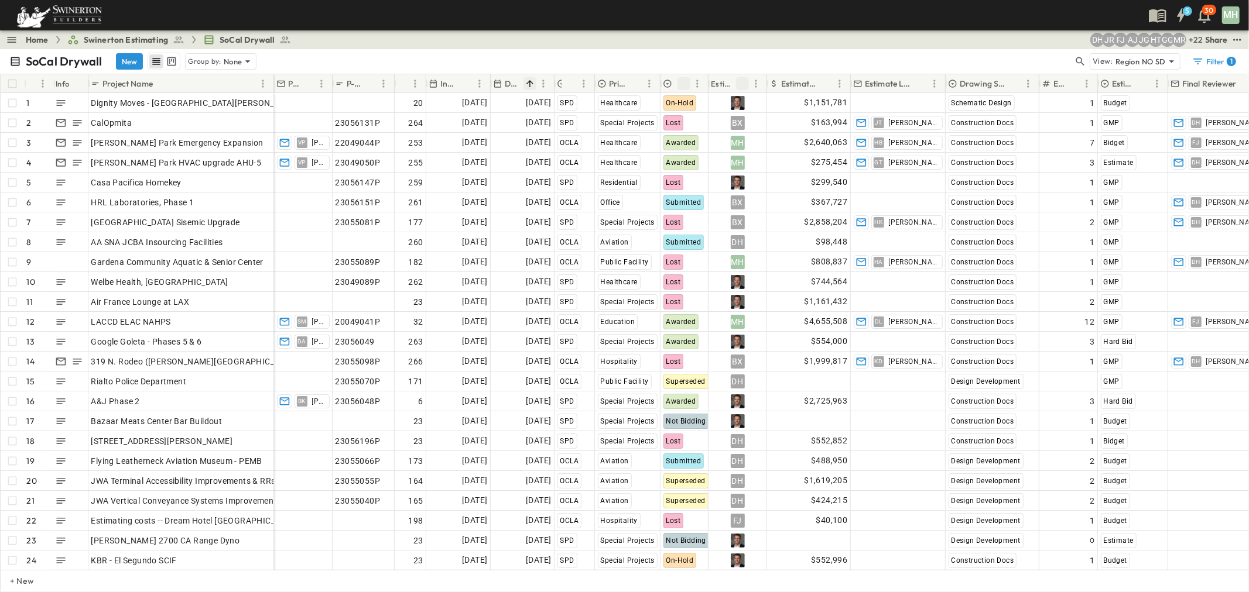
click at [531, 82] on icon "Sort" at bounding box center [529, 83] width 7 height 7
